Goal: Navigation & Orientation: Find specific page/section

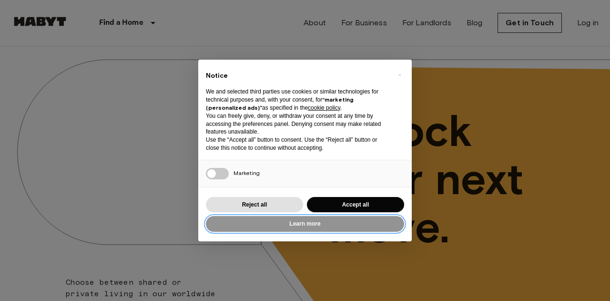
click at [329, 226] on button "Learn more" at bounding box center [305, 224] width 198 height 16
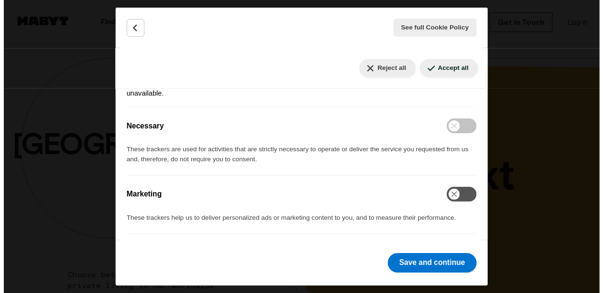
scroll to position [168, 0]
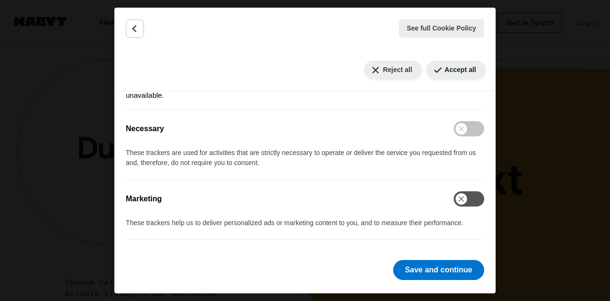
click at [362, 61] on div "Reject all" at bounding box center [392, 69] width 61 height 19
click at [368, 69] on button "Reject all" at bounding box center [393, 69] width 58 height 19
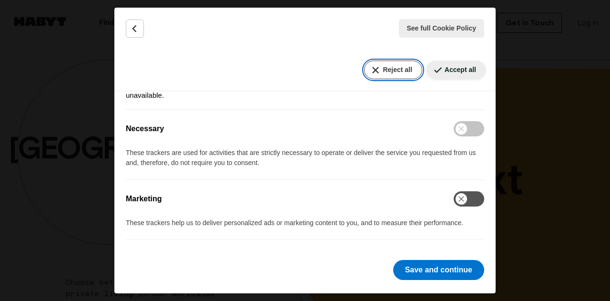
click at [368, 69] on button "Reject all" at bounding box center [393, 69] width 58 height 19
click at [149, 24] on div "See full Cookie Policy Cookie Policy" at bounding box center [304, 28] width 381 height 41
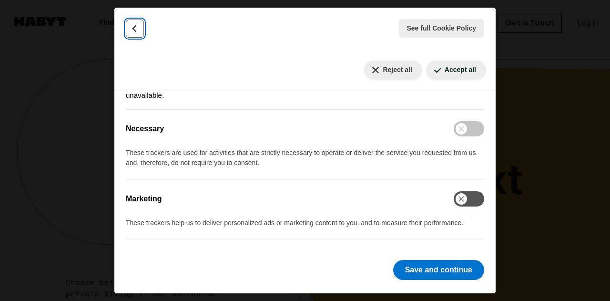
click at [137, 34] on button "Back" at bounding box center [135, 29] width 18 height 18
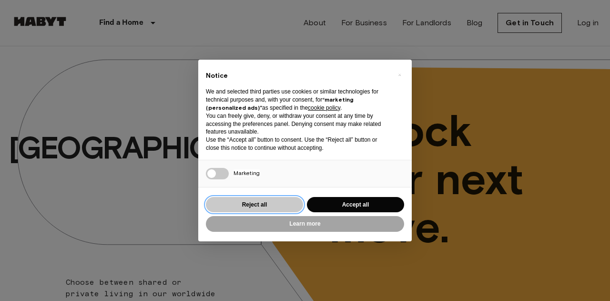
click at [273, 204] on button "Reject all" at bounding box center [254, 205] width 97 height 16
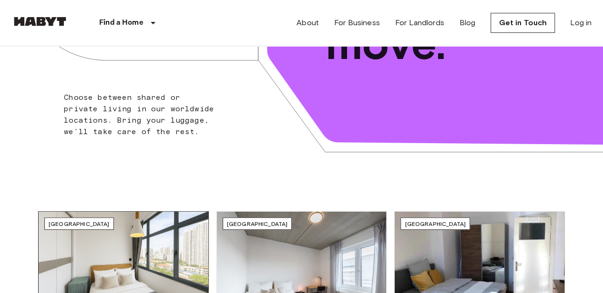
scroll to position [191, 0]
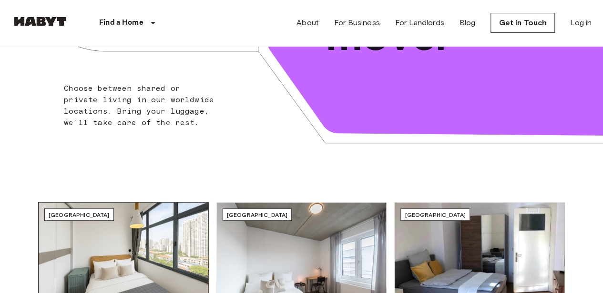
click at [153, 222] on img at bounding box center [123, 259] width 170 height 113
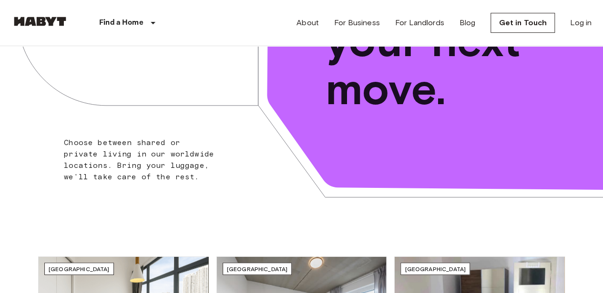
scroll to position [0, 0]
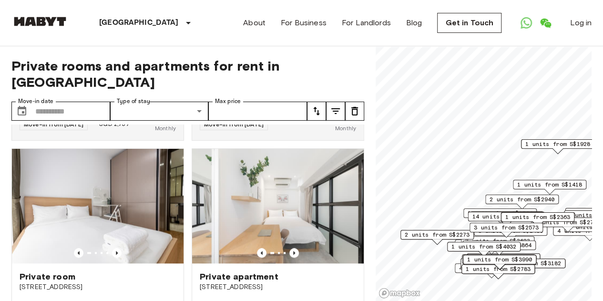
scroll to position [4235, 0]
